Goal: Task Accomplishment & Management: Use online tool/utility

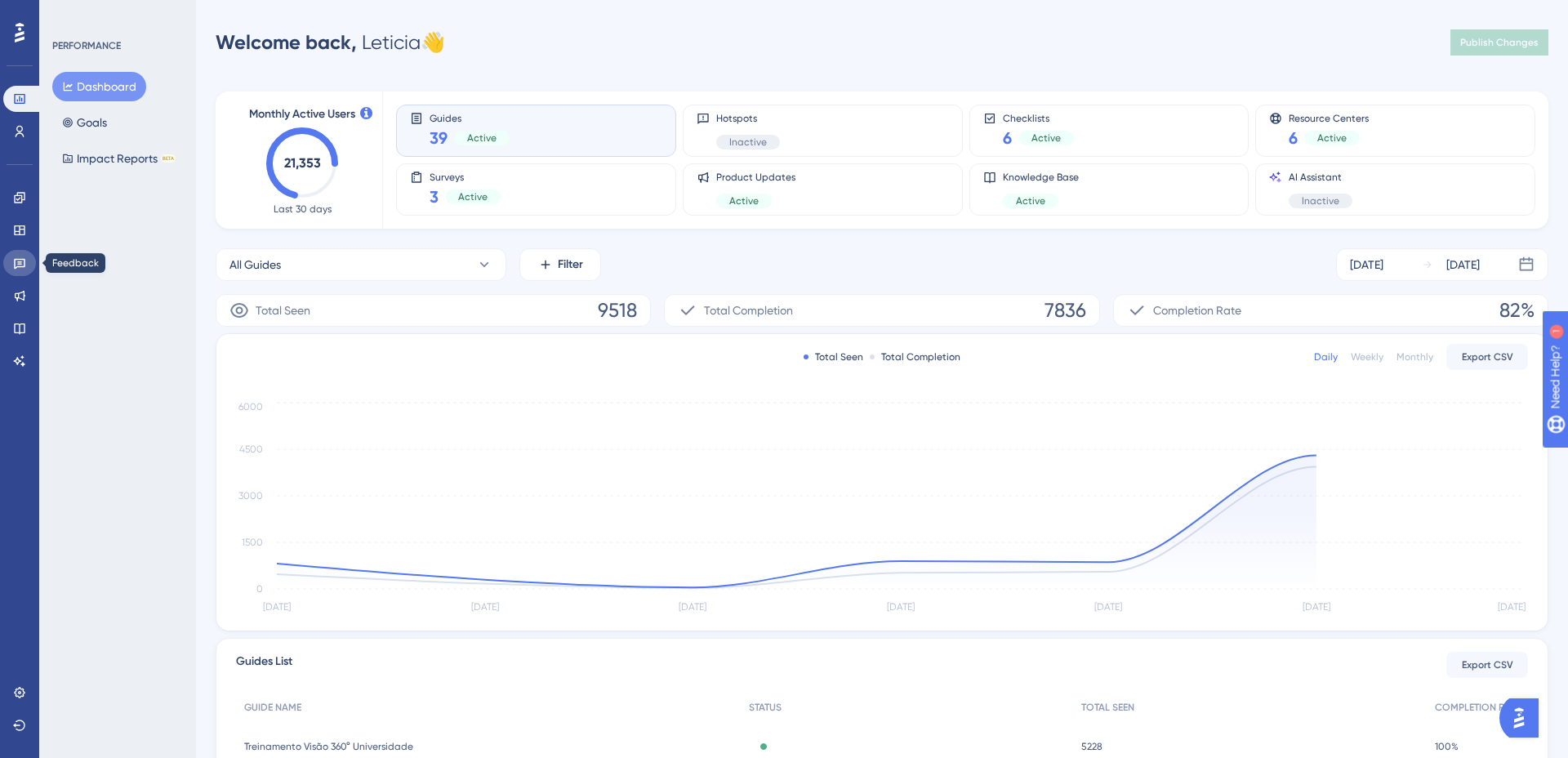
click at [17, 261] on icon at bounding box center [20, 263] width 13 height 13
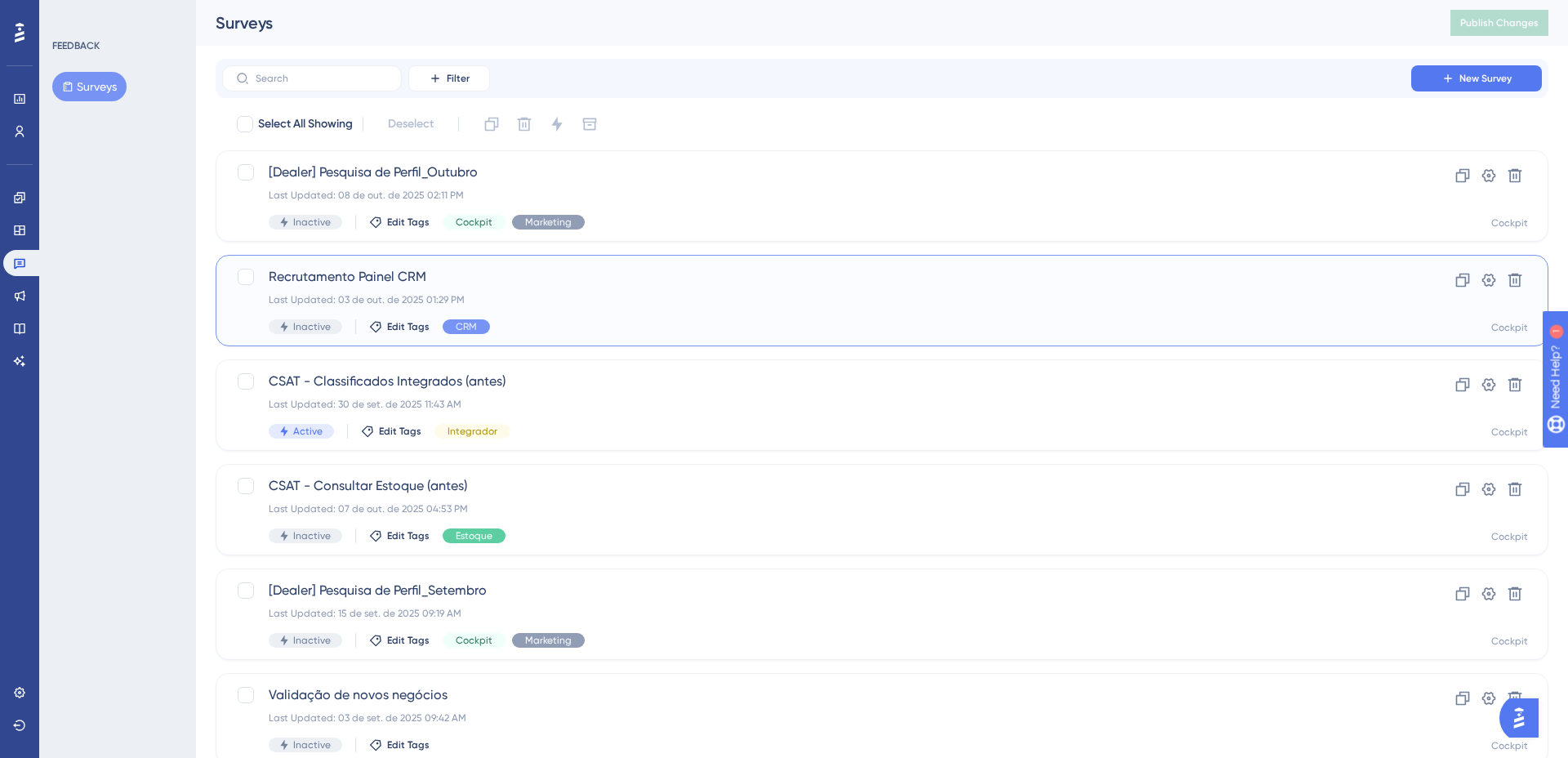
click at [632, 306] on div "Last Updated: 03 de out. de 2025 01:29 PM" at bounding box center [817, 300] width 1096 height 13
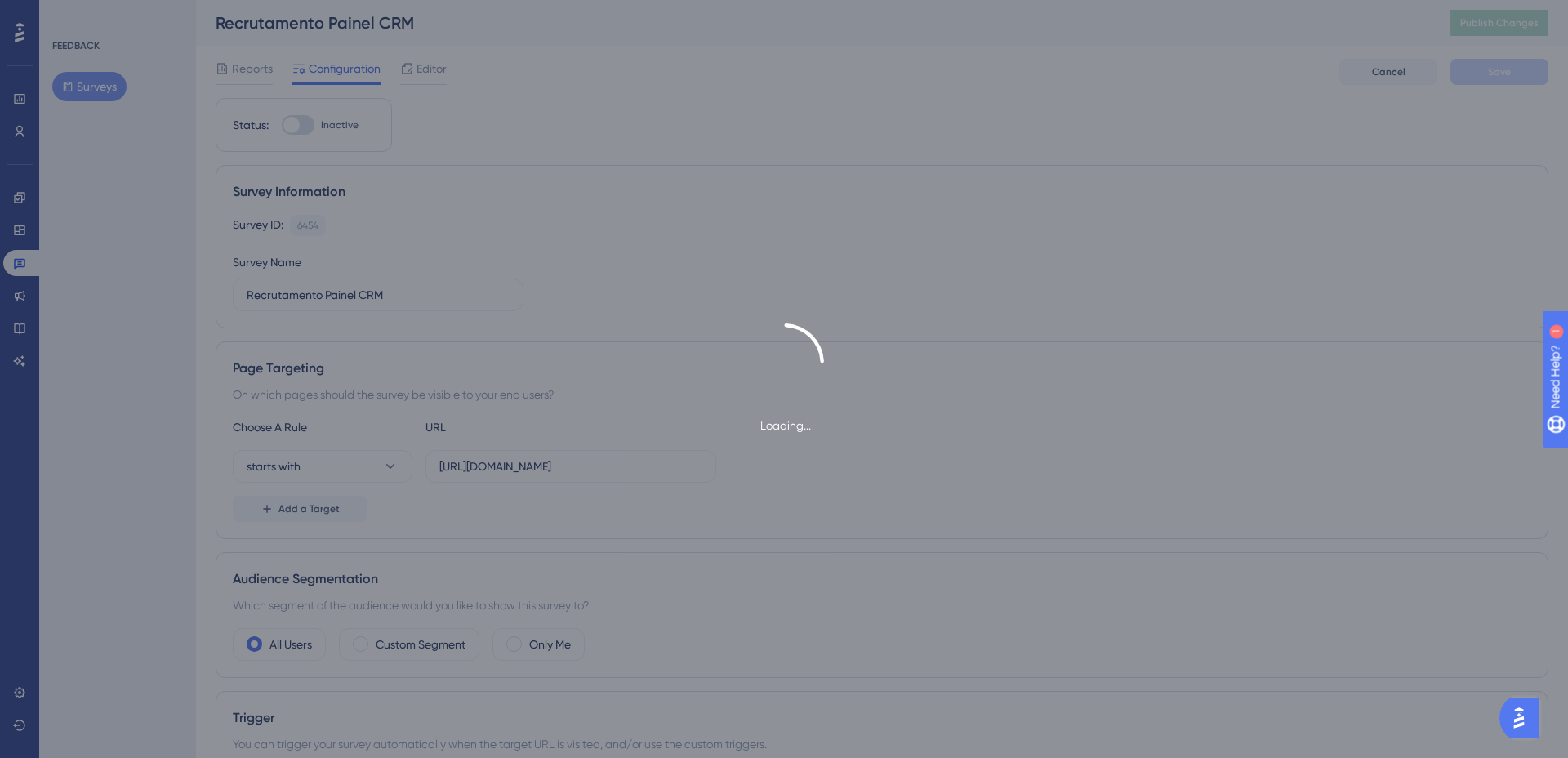
click at [248, 74] on div "Loading..." at bounding box center [784, 379] width 1568 height 758
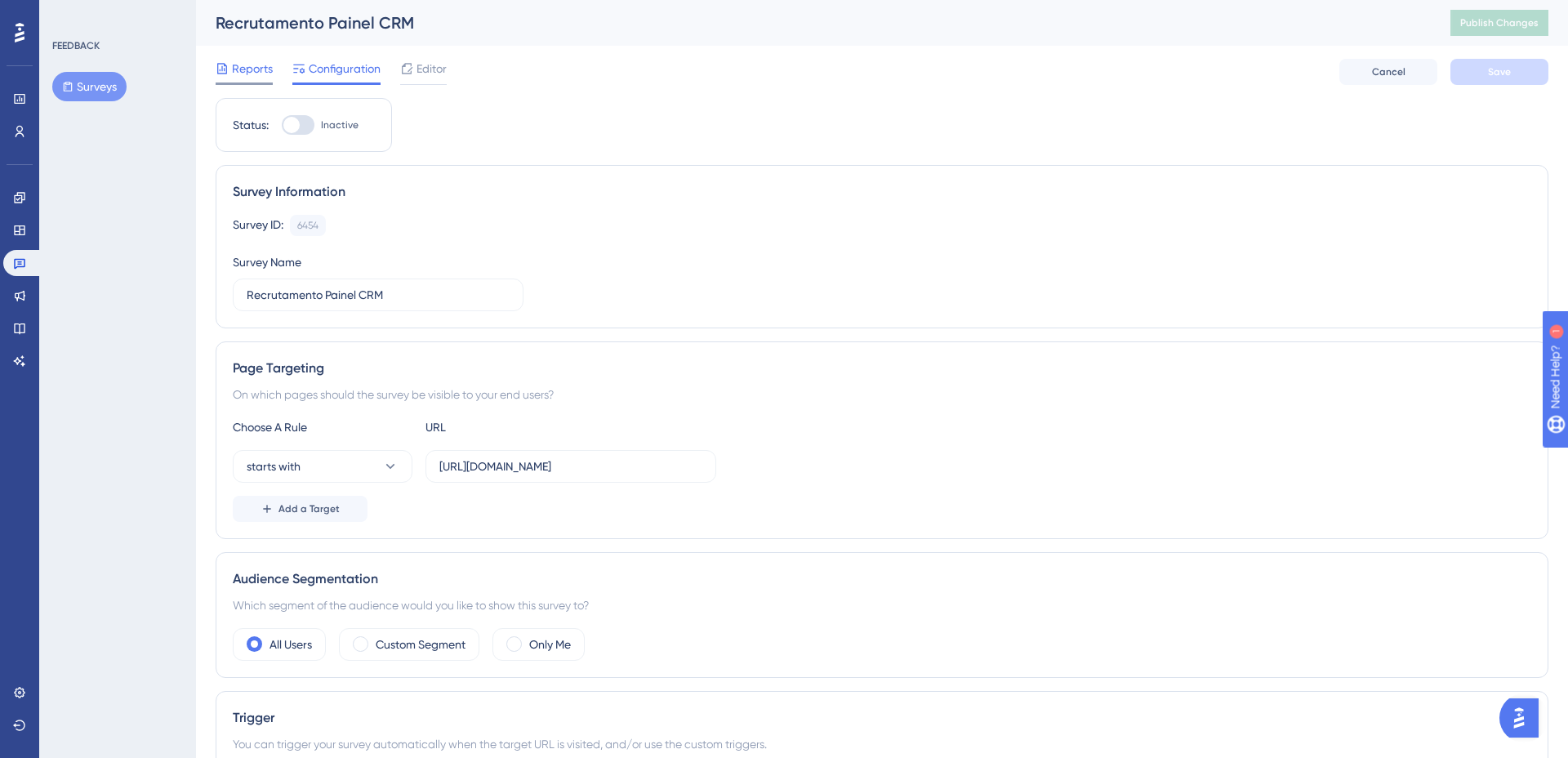
click at [250, 74] on span "Reports" at bounding box center [253, 69] width 41 height 20
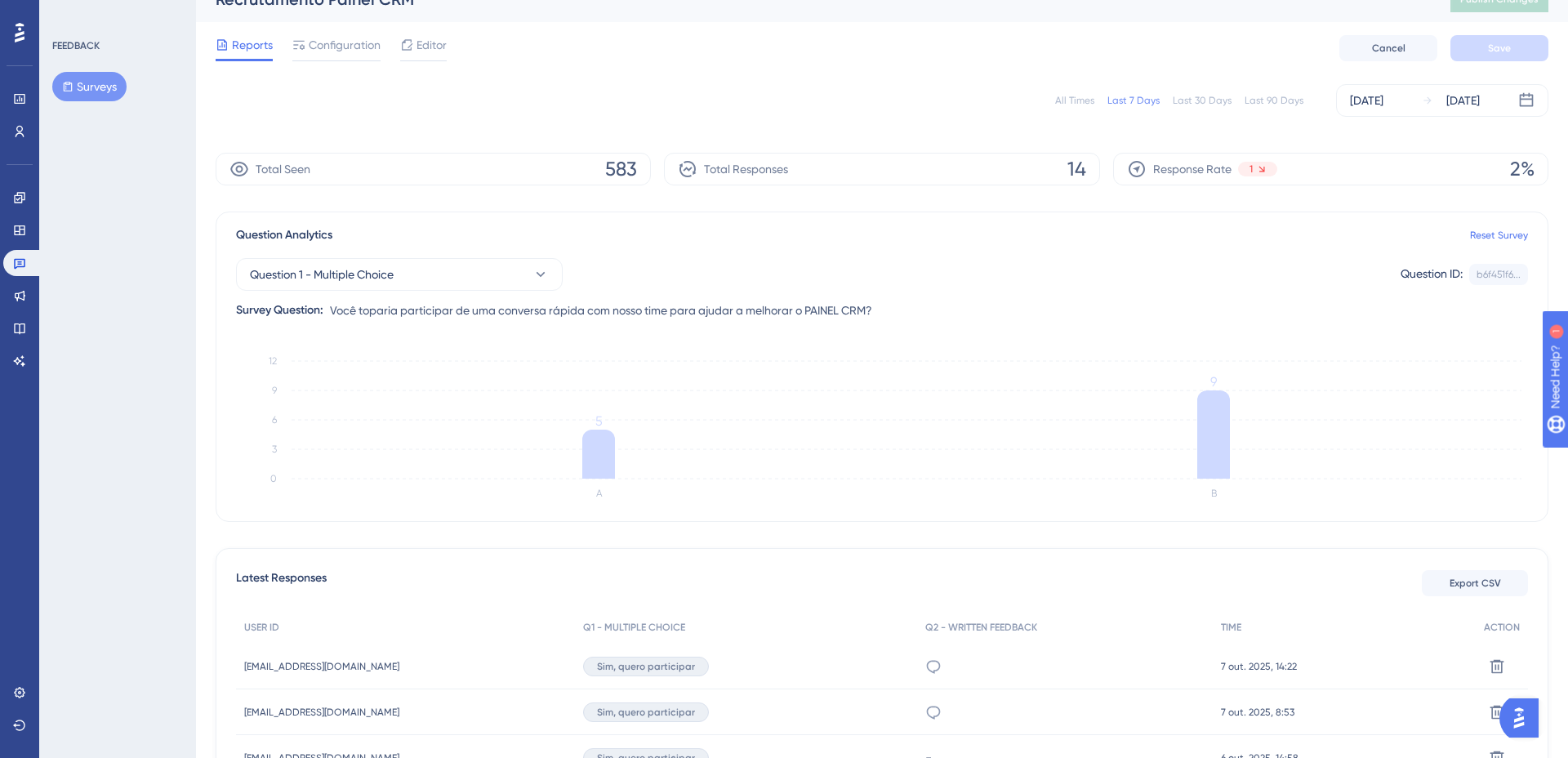
scroll to position [32, 0]
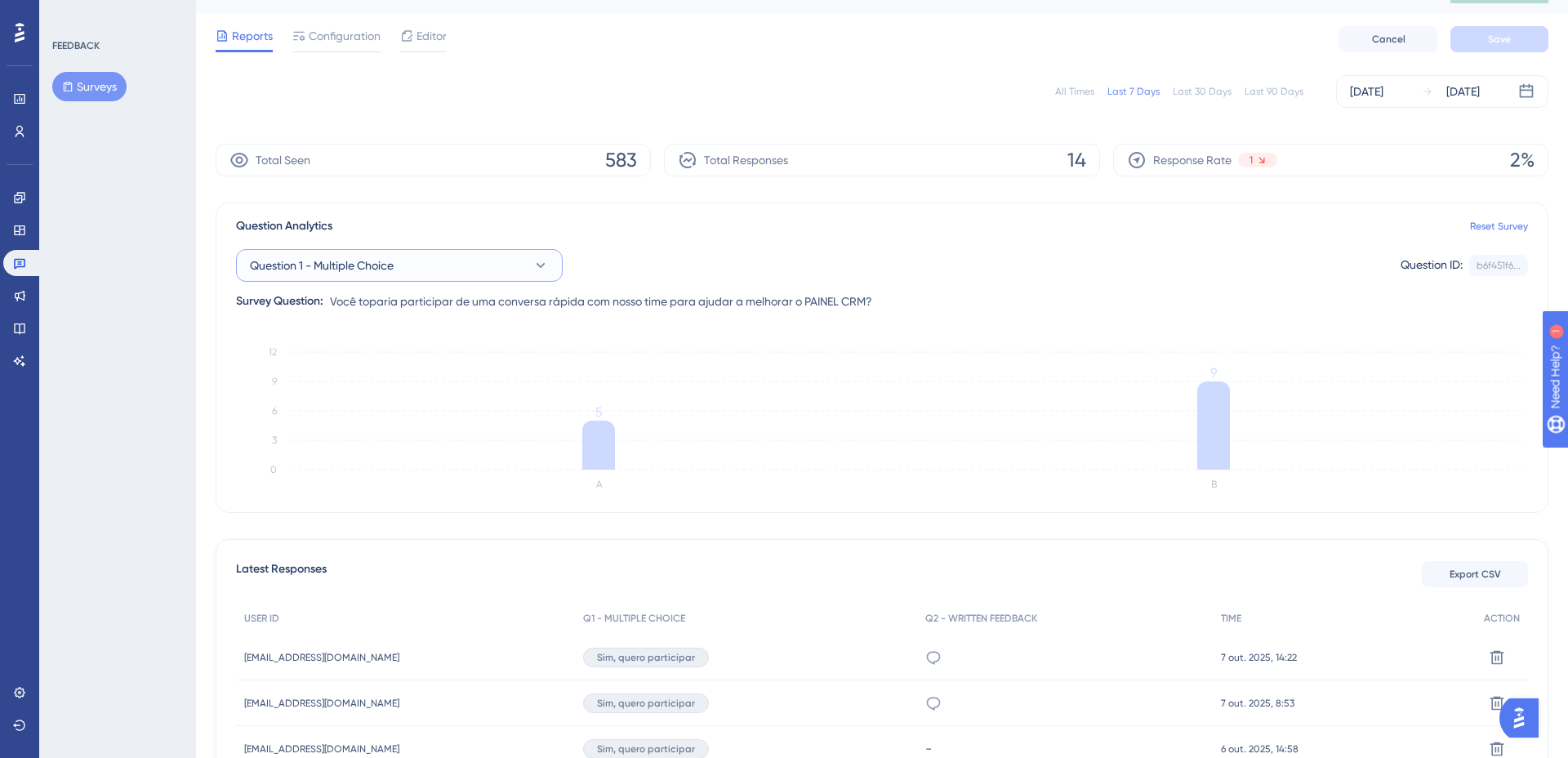
click at [407, 264] on button "Question 1 - Multiple Choice" at bounding box center [399, 266] width 327 height 32
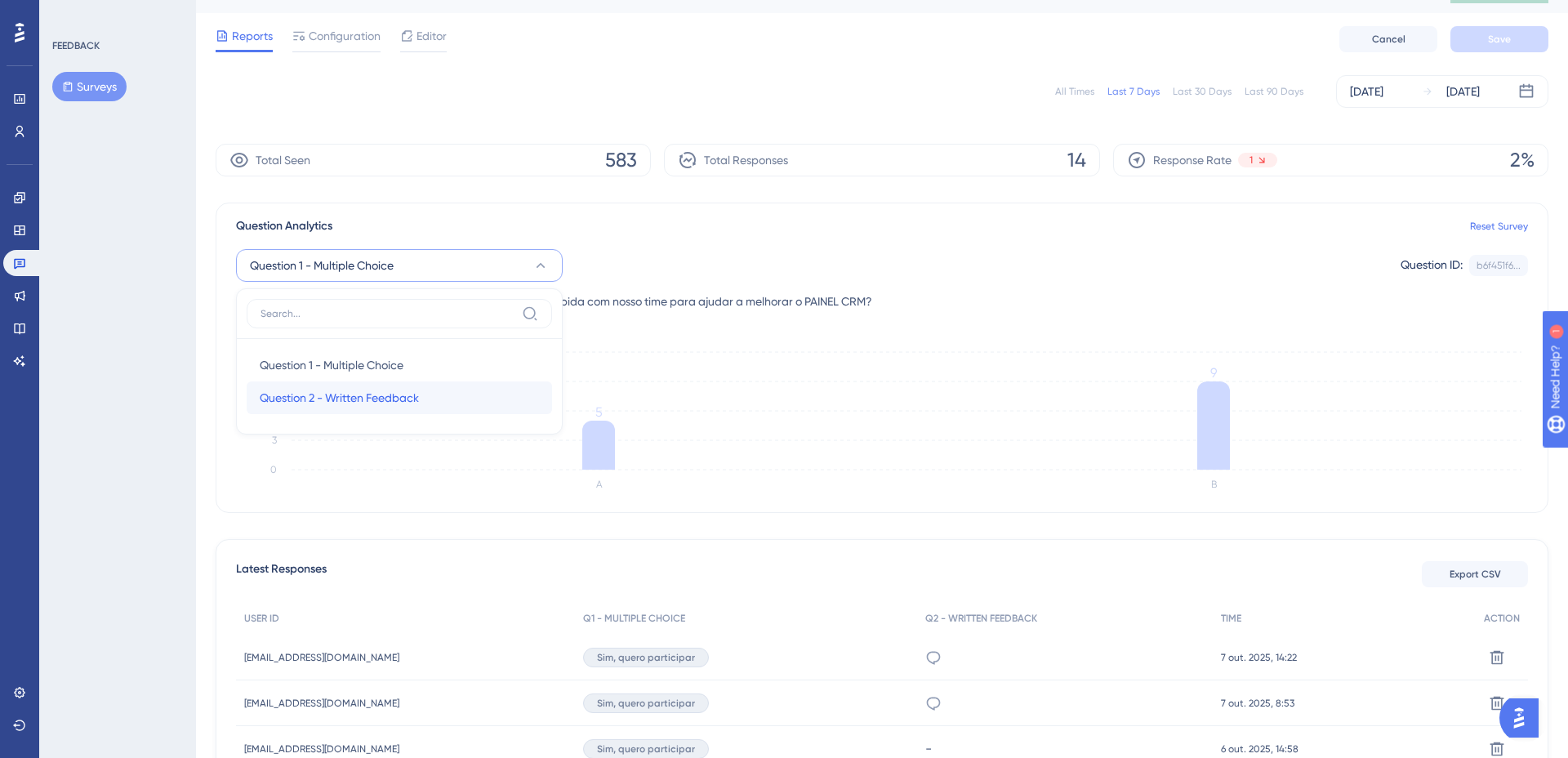
click at [372, 395] on span "Question 2 - Written Feedback" at bounding box center [340, 398] width 160 height 20
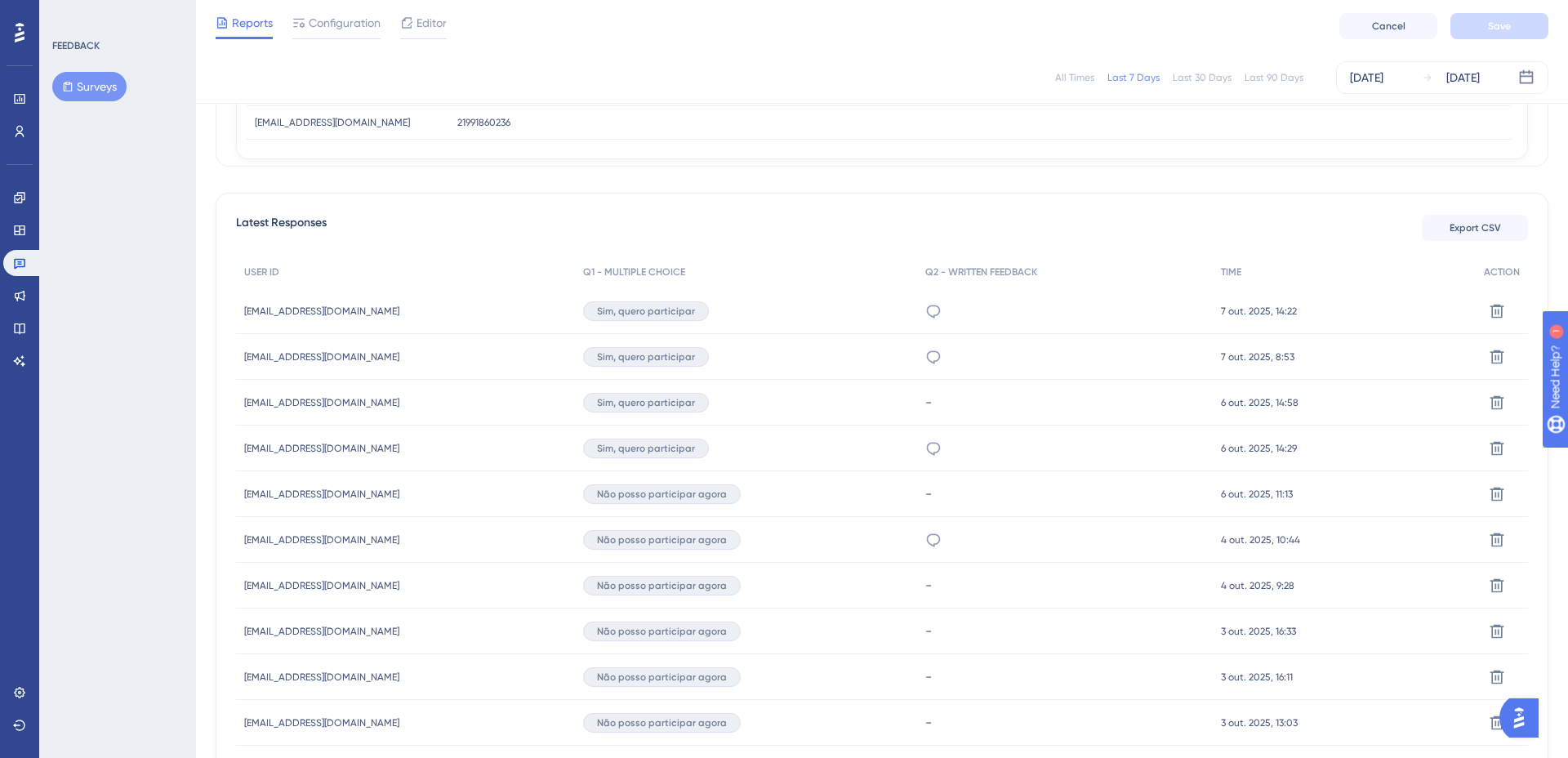
scroll to position [377, 0]
click at [265, 306] on span "[EMAIL_ADDRESS][DOMAIN_NAME]" at bounding box center [321, 307] width 155 height 13
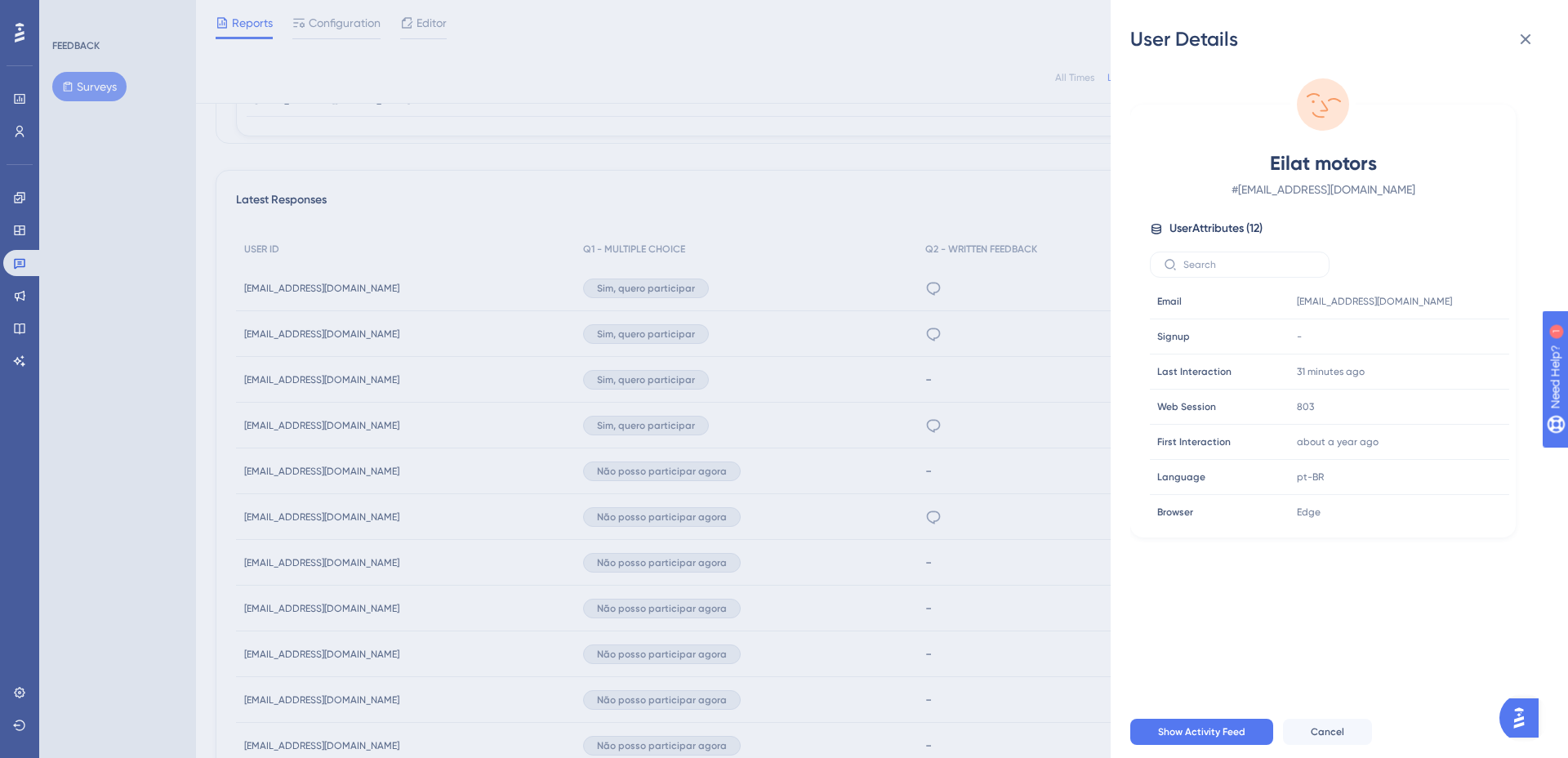
scroll to position [397, 0]
click at [1275, 161] on span "Eilat motors" at bounding box center [1323, 163] width 288 height 26
copy span "Eilat motors"
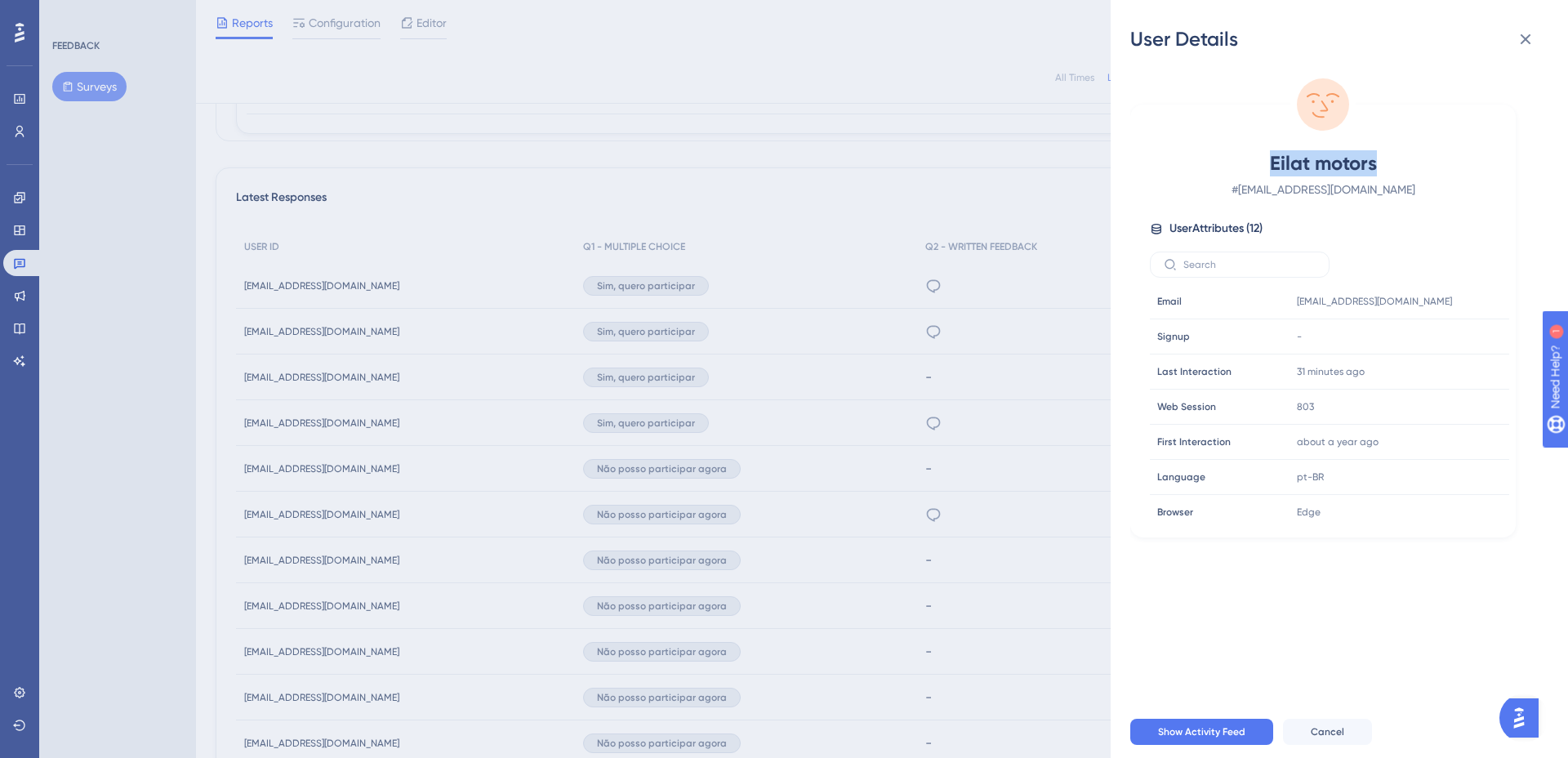
click at [307, 283] on div "User Details Eilat motors # [EMAIL_ADDRESS][DOMAIN_NAME] User Attributes ( 12 )…" at bounding box center [784, 379] width 1568 height 758
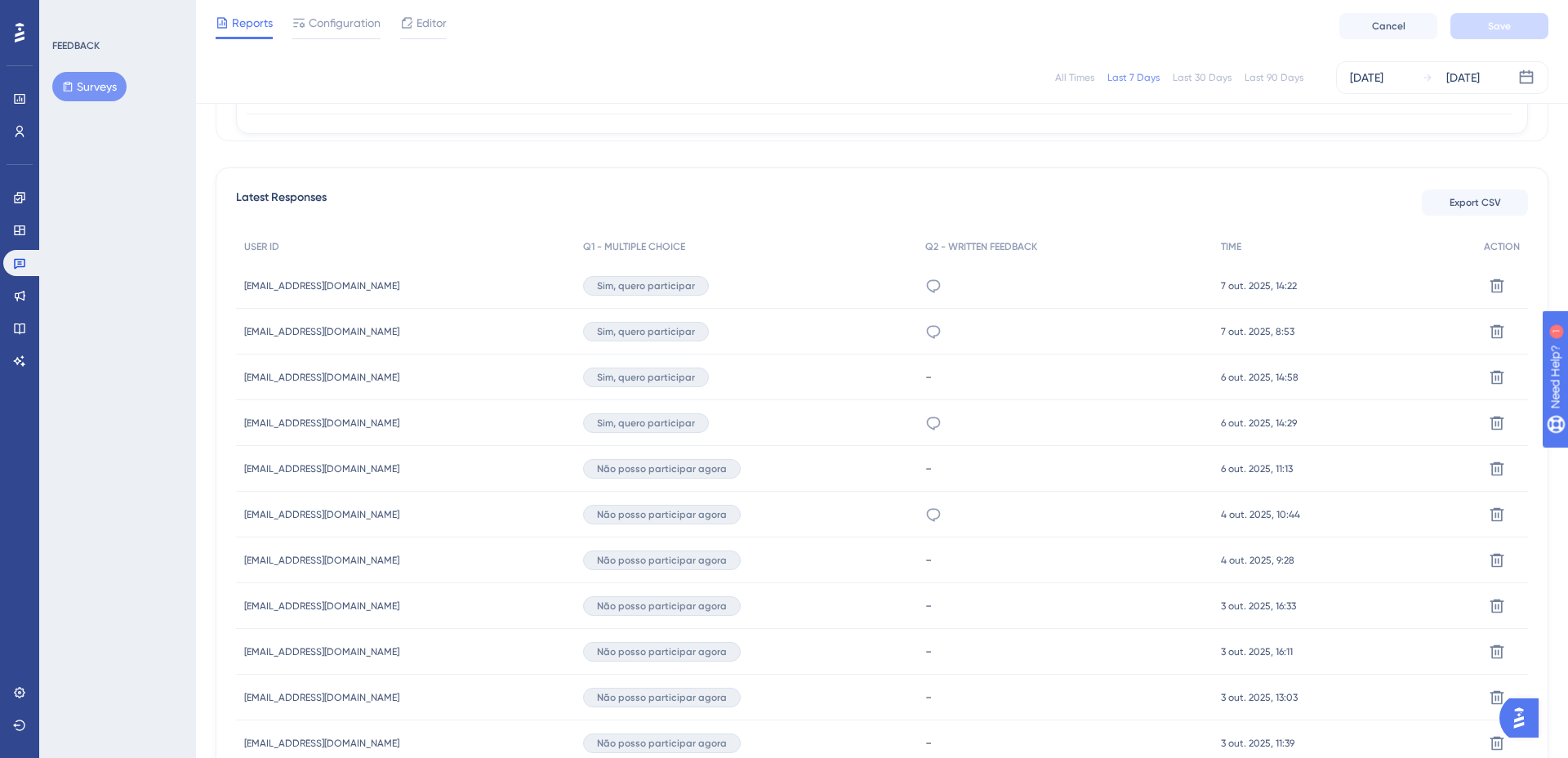
click at [290, 284] on span "[EMAIL_ADDRESS][DOMAIN_NAME]" at bounding box center [321, 285] width 155 height 13
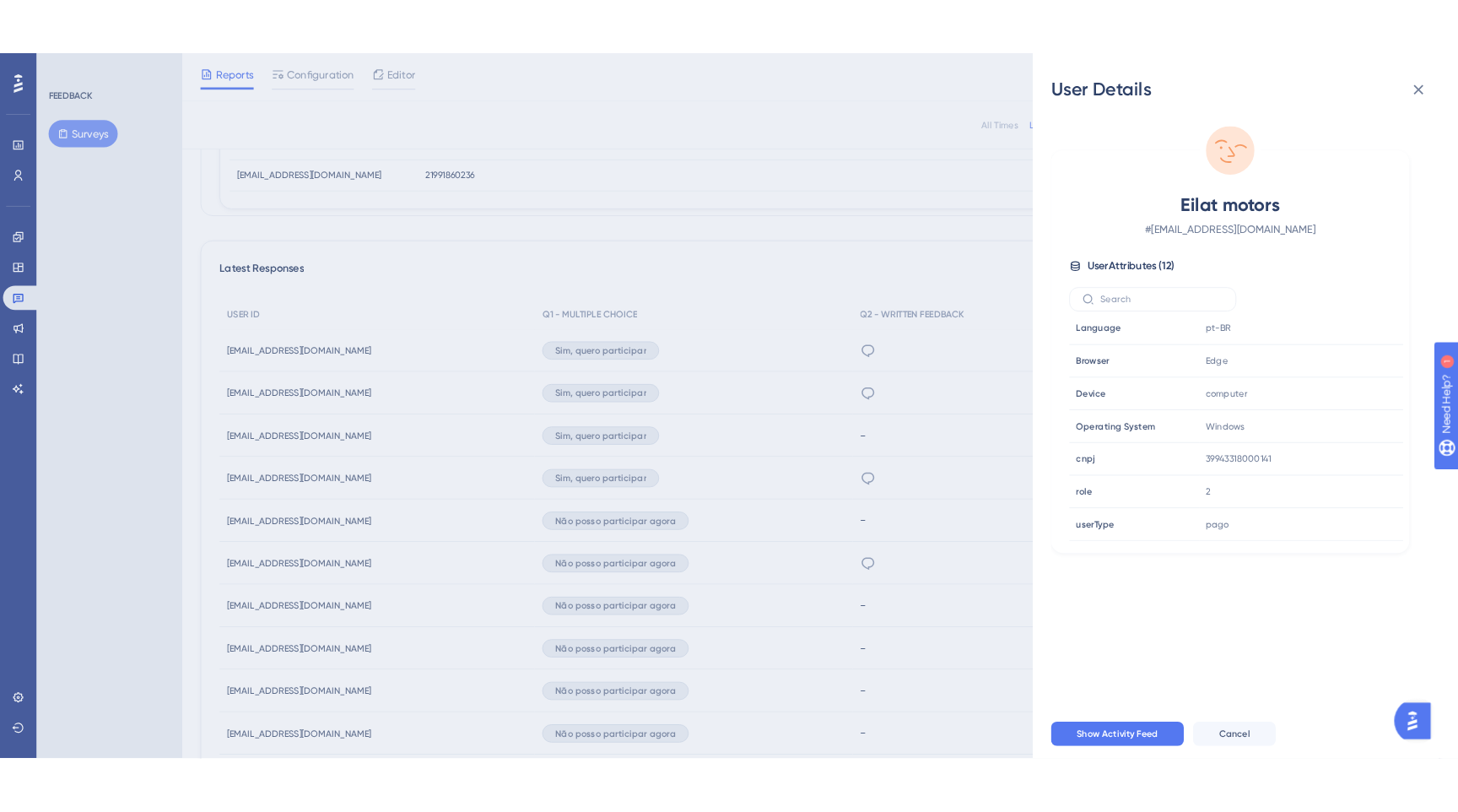
scroll to position [374, 0]
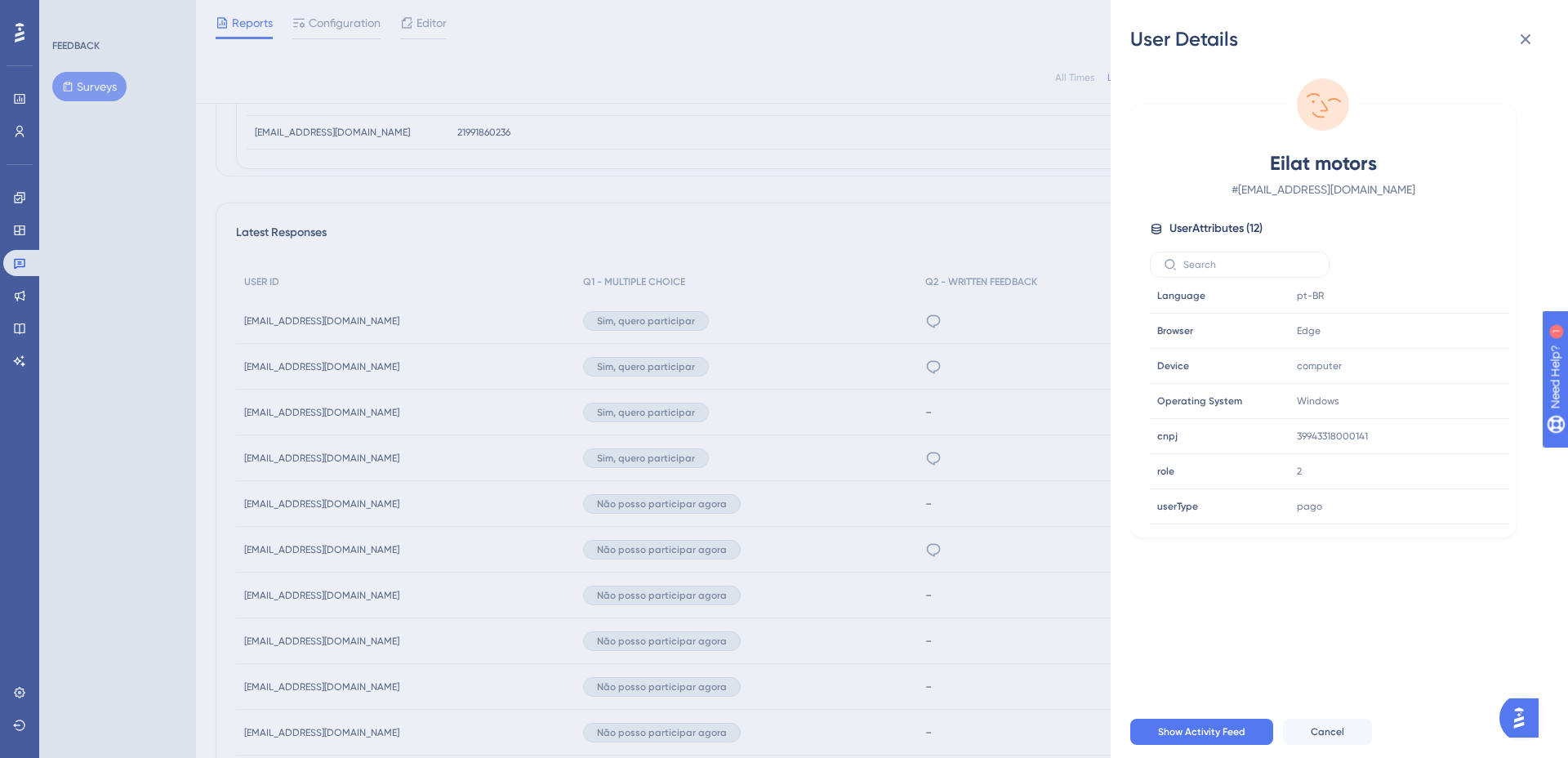
click at [821, 224] on div "User Details Eilat motors # [EMAIL_ADDRESS][DOMAIN_NAME] User Attributes ( 12 )…" at bounding box center [784, 379] width 1568 height 758
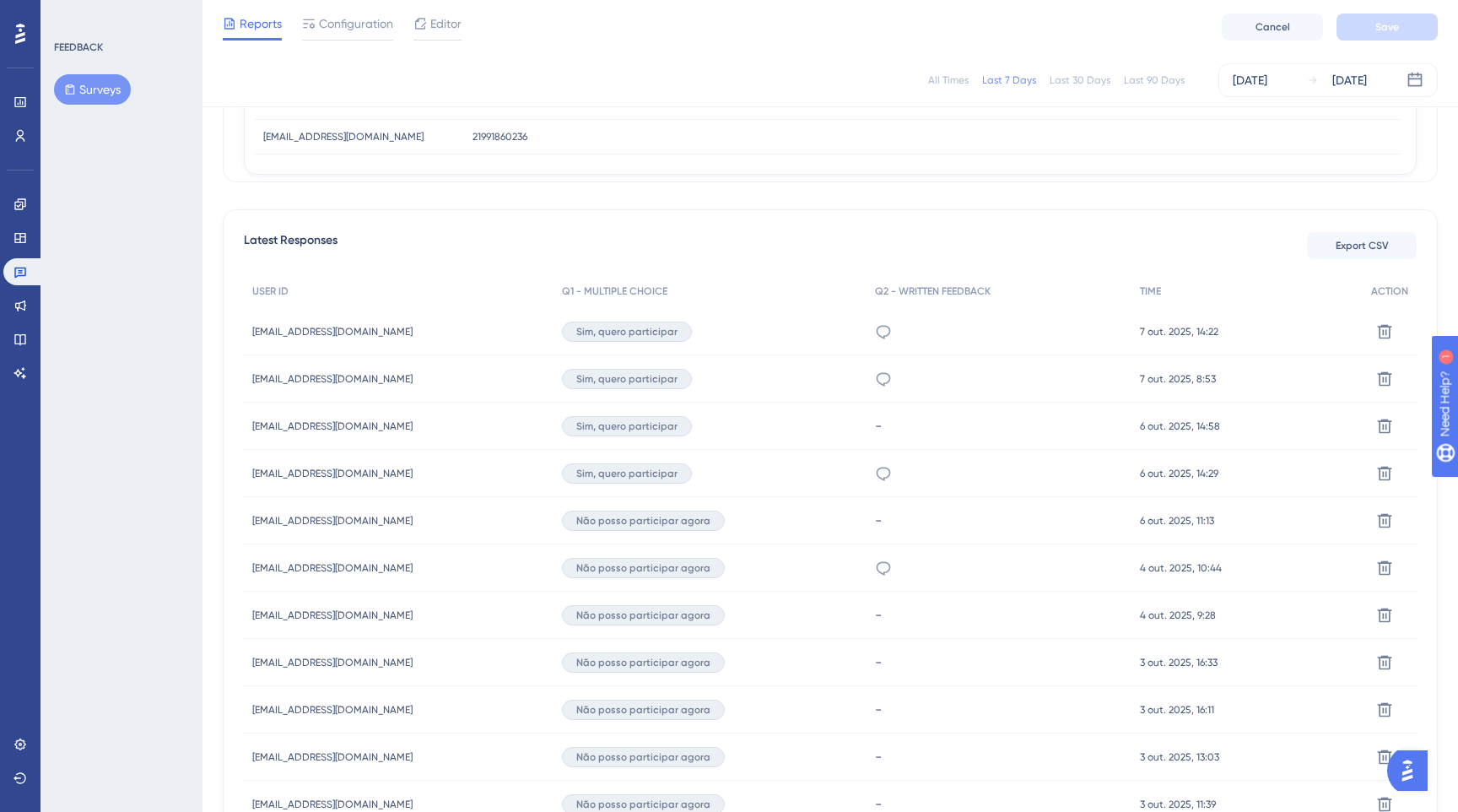
click at [1029, 140] on div "21991860236 21991860236" at bounding box center [932, 136] width 936 height 34
